Goal: Find specific page/section: Find specific page/section

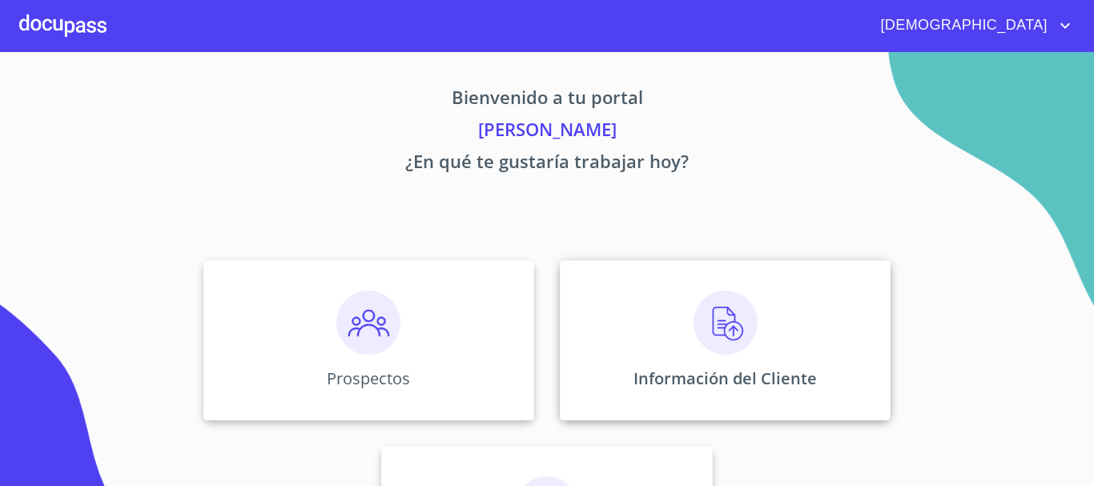
click at [748, 331] on img at bounding box center [726, 323] width 64 height 64
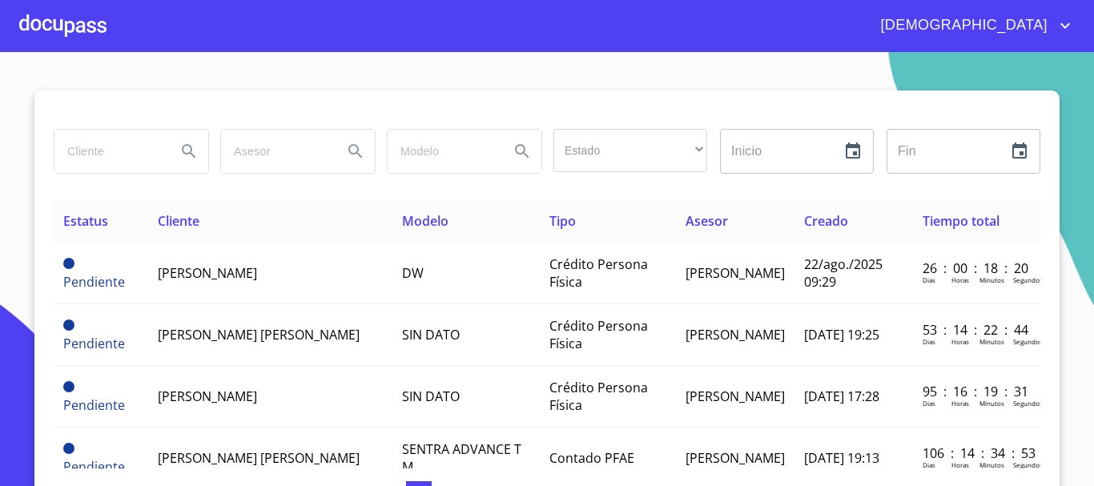
click at [95, 151] on input "search" at bounding box center [108, 151] width 109 height 43
type input "[PERSON_NAME]"
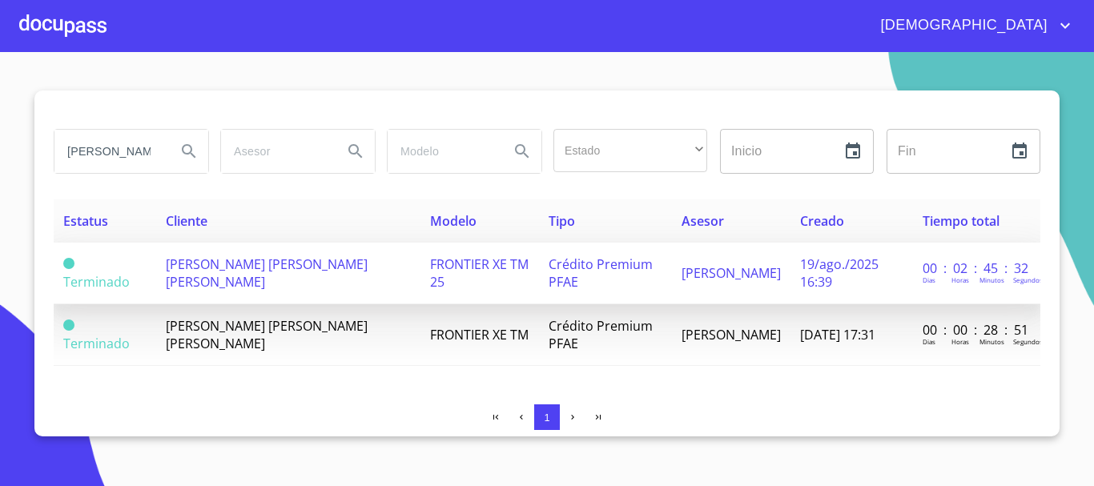
click at [553, 280] on span "Crédito Premium PFAE" at bounding box center [601, 272] width 104 height 35
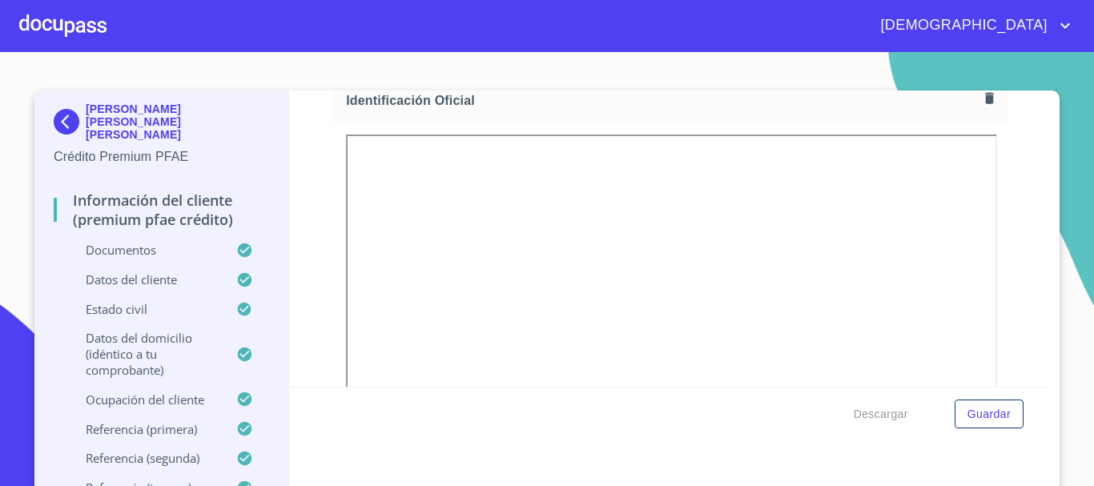
scroll to position [240, 0]
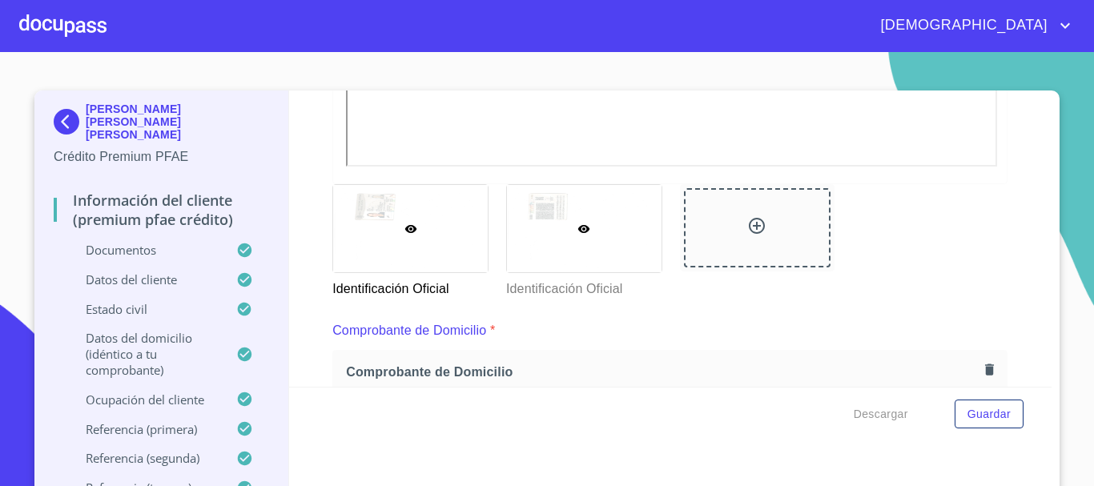
click at [549, 262] on div at bounding box center [584, 228] width 155 height 87
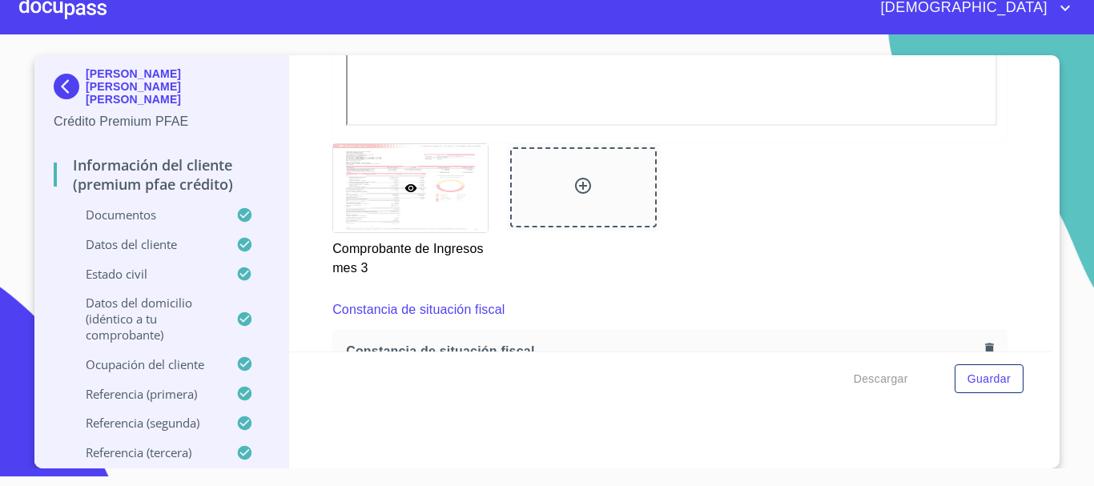
scroll to position [3555, 0]
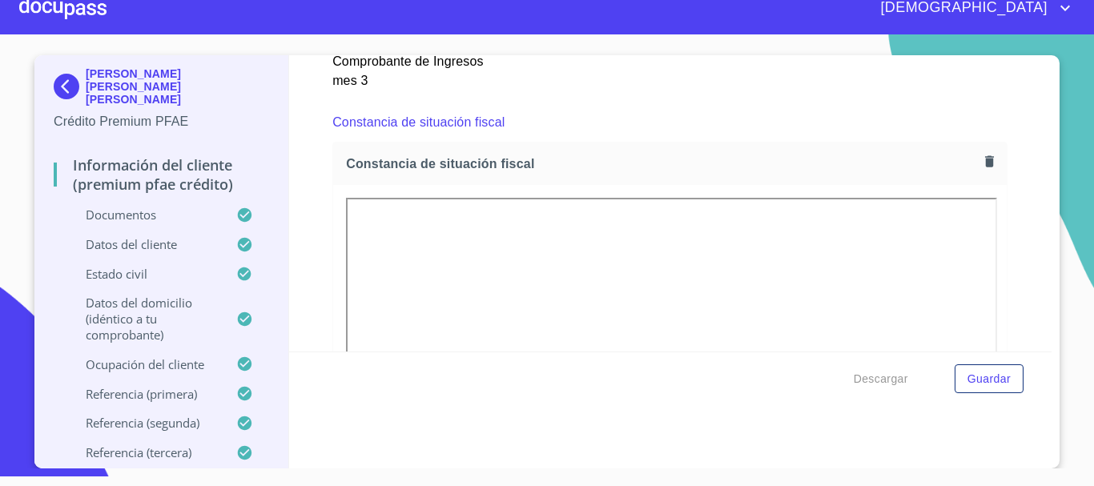
drag, startPoint x: 983, startPoint y: 220, endPoint x: 999, endPoint y: 194, distance: 30.9
click at [999, 194] on div "Información del cliente (Premium PFAE Crédito) Documentos Documento de identifi…" at bounding box center [670, 203] width 763 height 296
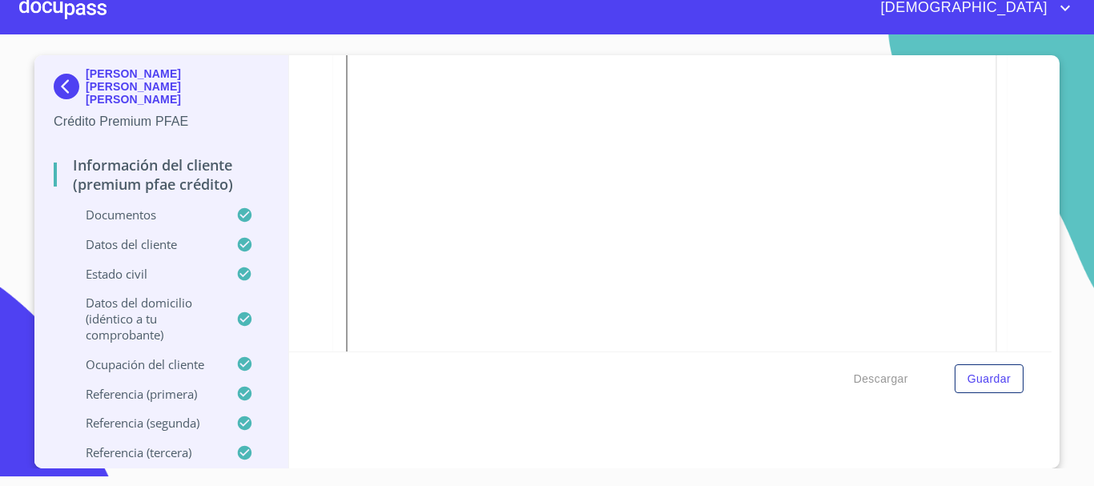
scroll to position [3635, 0]
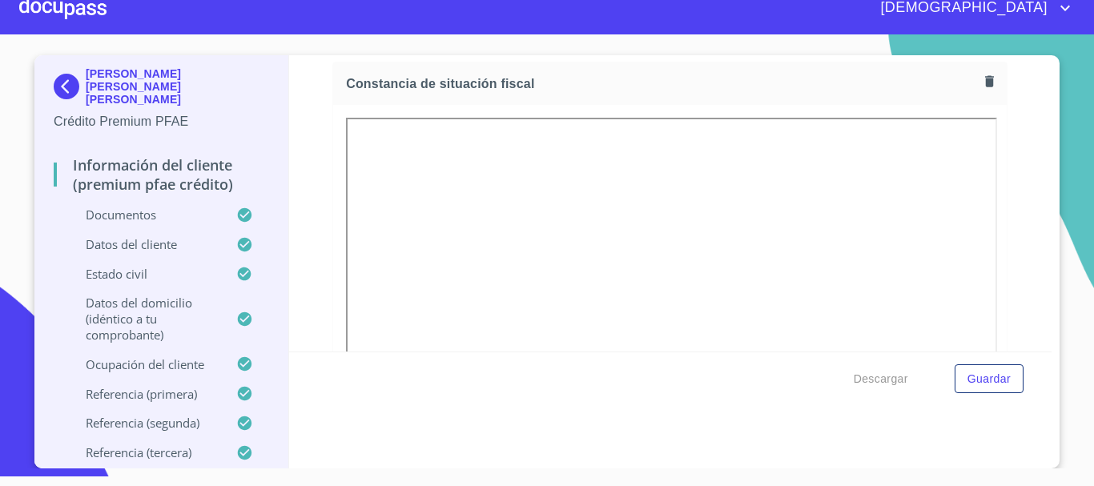
click at [82, 13] on div at bounding box center [62, 7] width 87 height 51
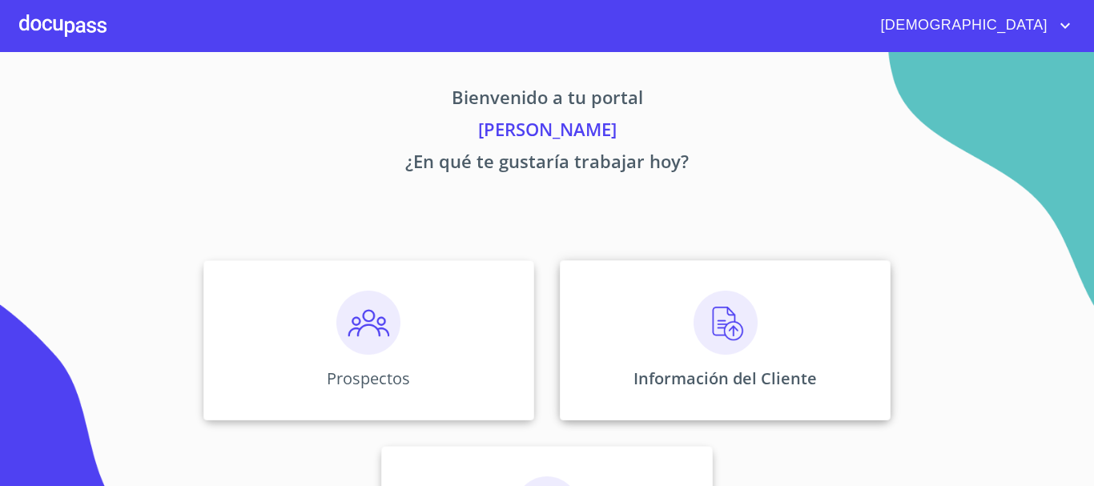
click at [731, 333] on img at bounding box center [726, 323] width 64 height 64
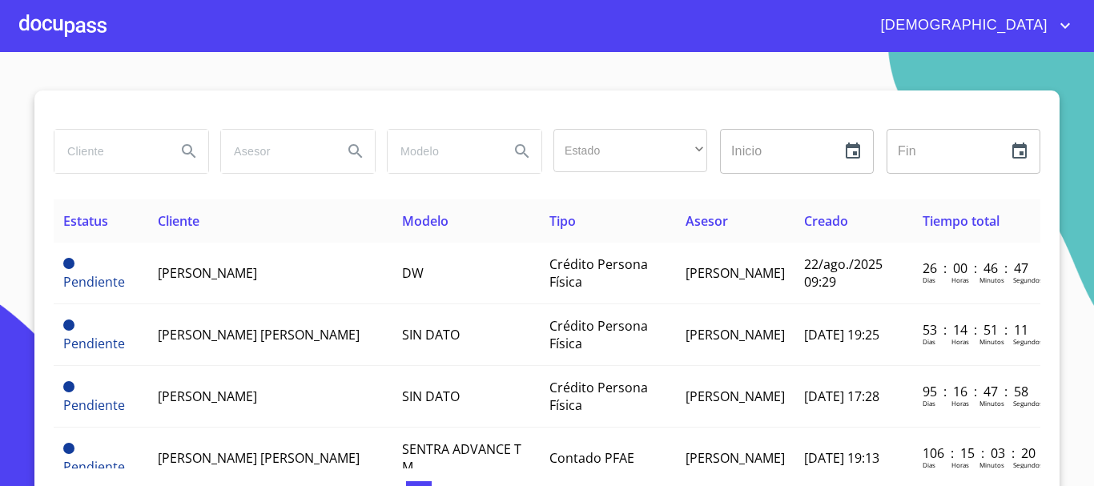
click at [134, 159] on input "search" at bounding box center [108, 151] width 109 height 43
type input "[PERSON_NAME]"
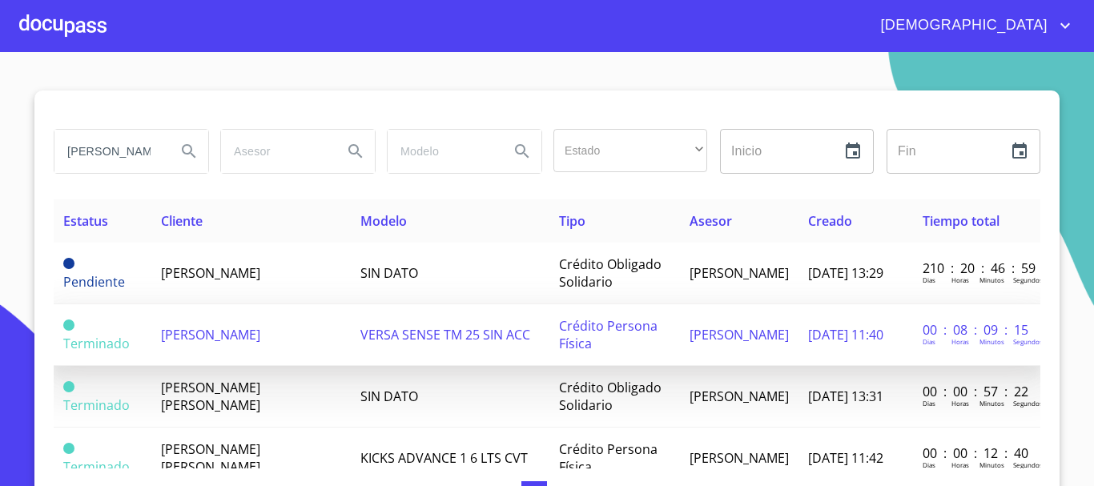
click at [460, 344] on td "VERSA SENSE TM 25 SIN ACC" at bounding box center [450, 335] width 199 height 62
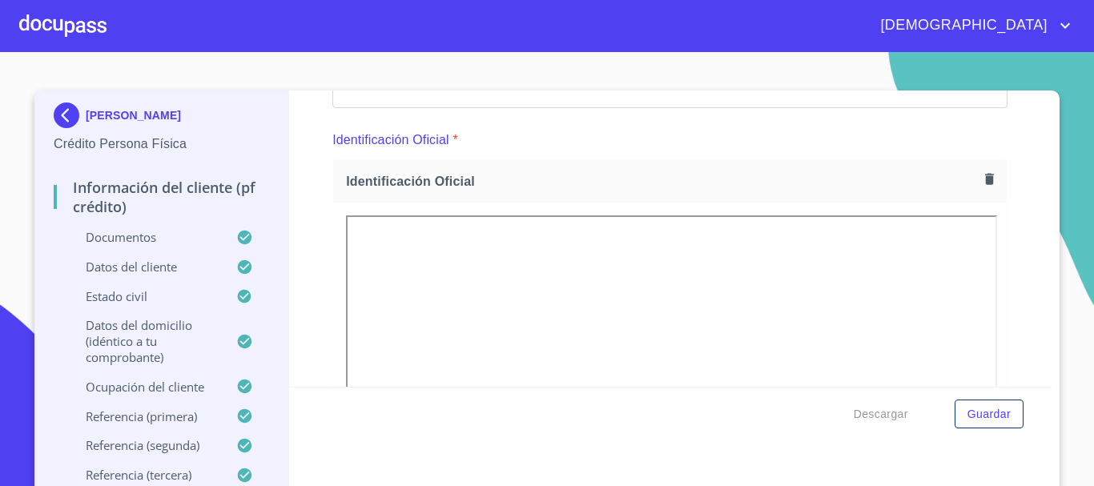
scroll to position [160, 0]
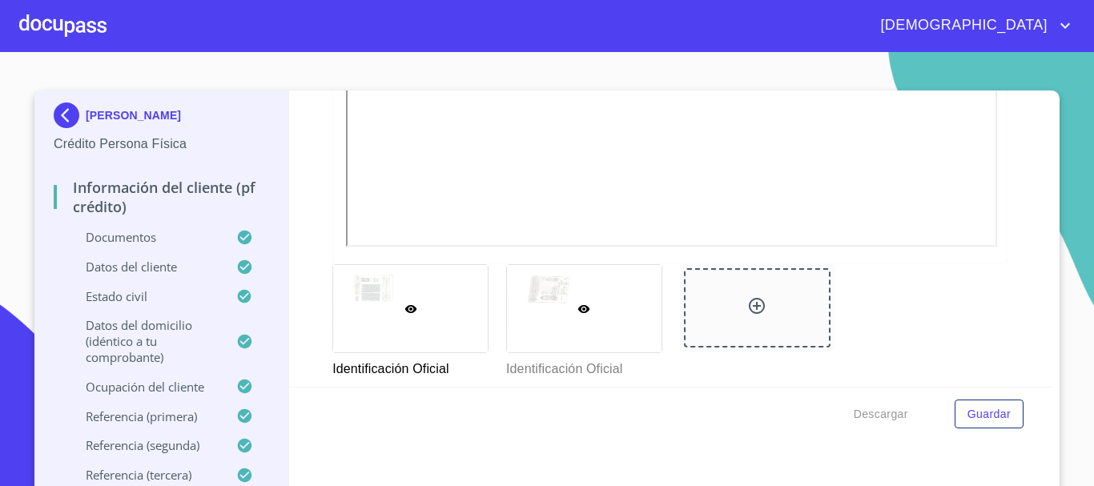
click at [592, 336] on div at bounding box center [584, 308] width 155 height 87
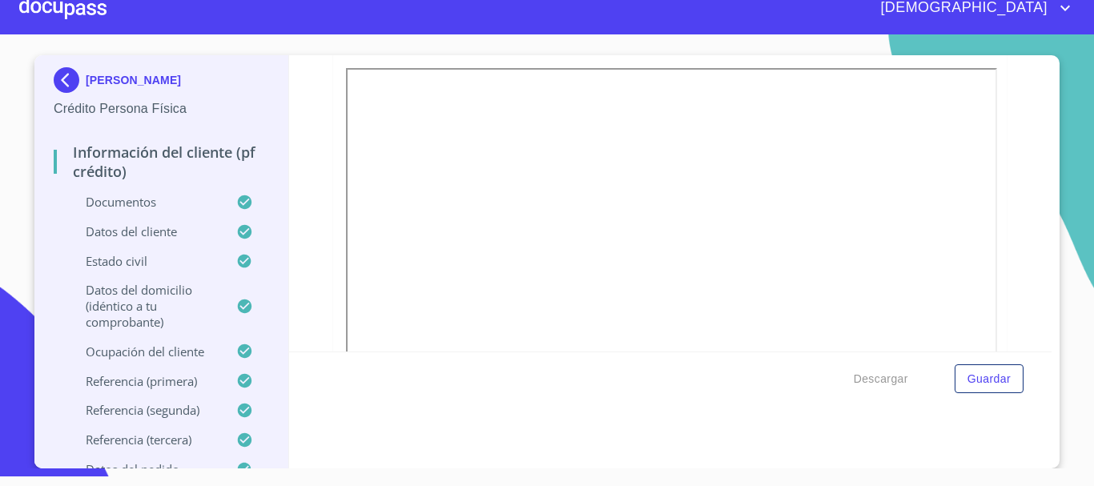
scroll to position [3715, 0]
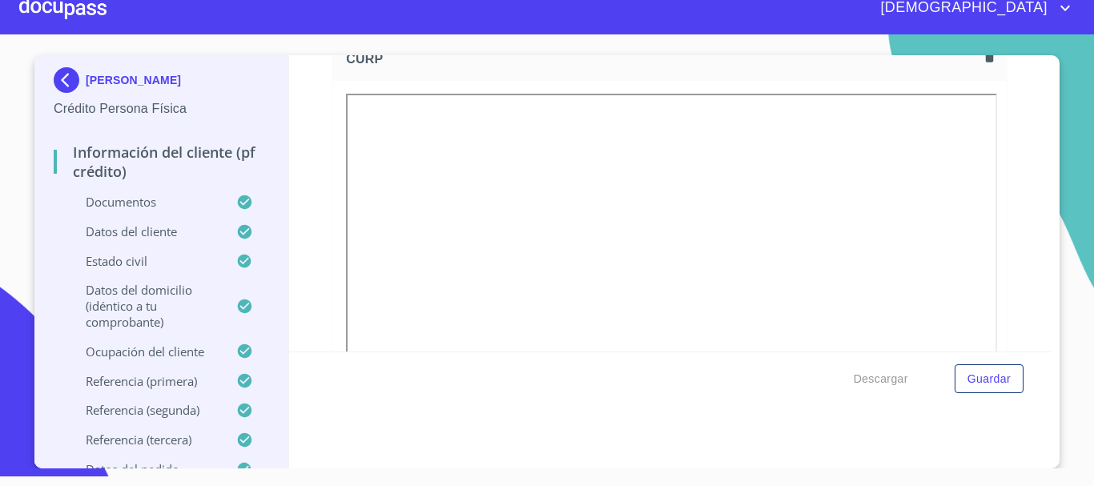
click at [1048, 230] on div "[PERSON_NAME] Persona Física Información del cliente (PF crédito) Documentos Da…" at bounding box center [546, 261] width 1025 height 413
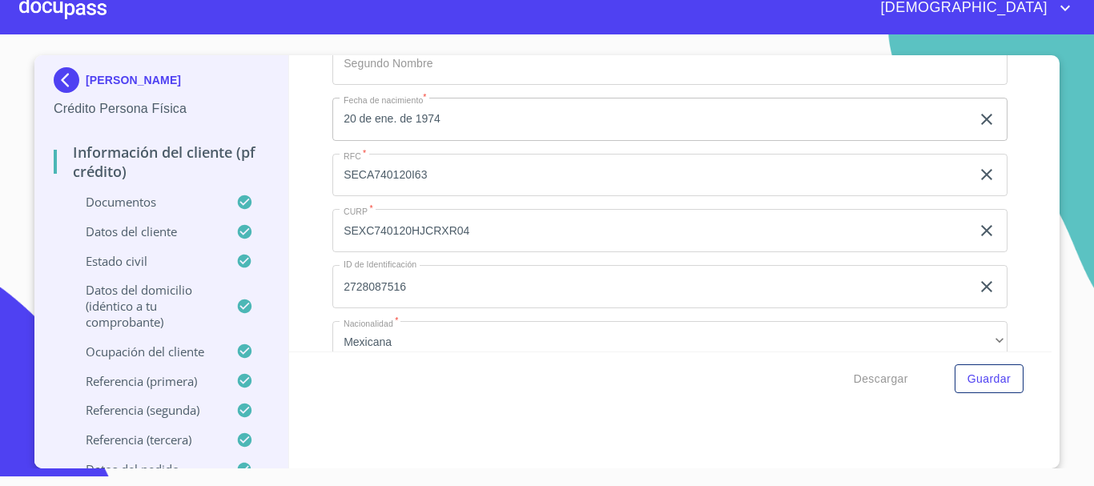
scroll to position [5317, 0]
